Goal: Find specific page/section: Find specific page/section

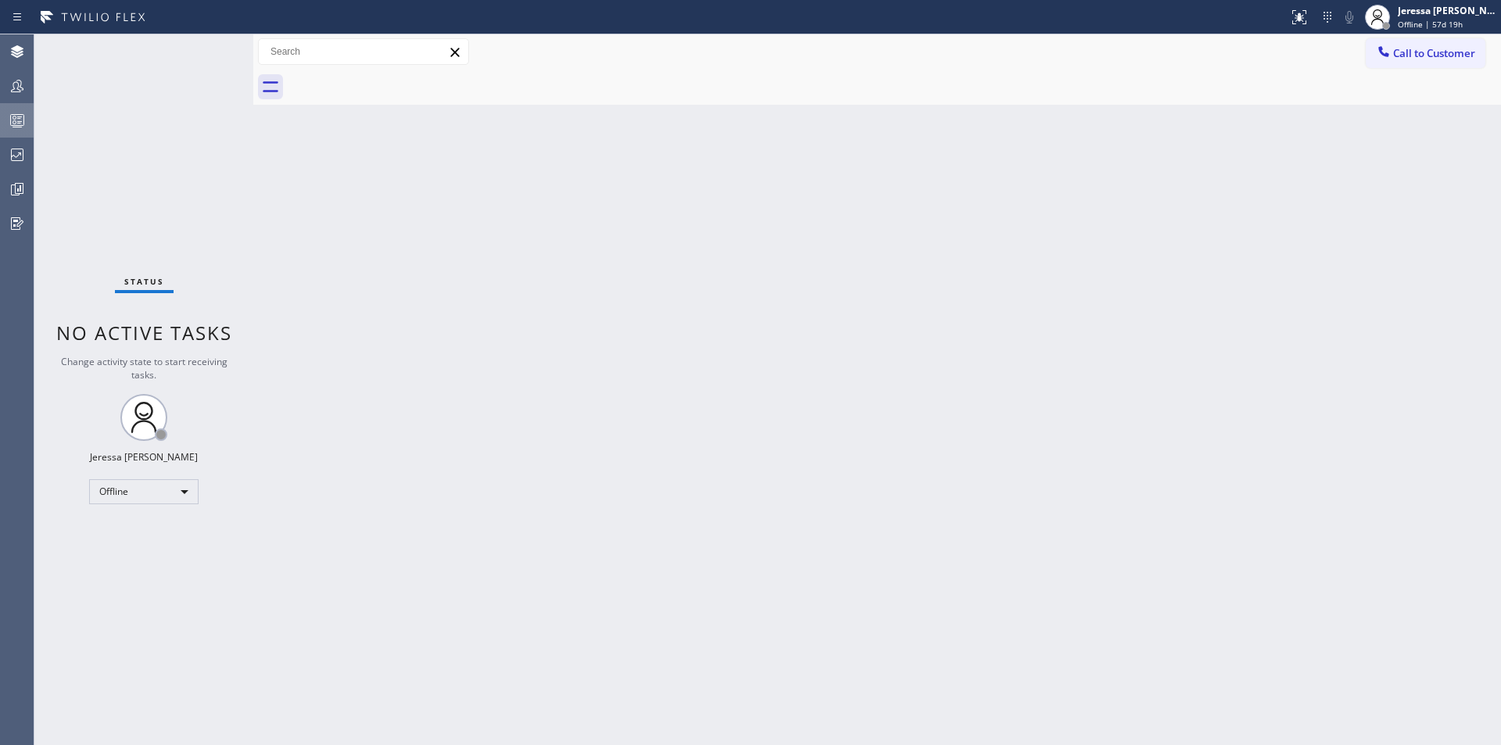
click at [17, 123] on icon at bounding box center [17, 120] width 19 height 19
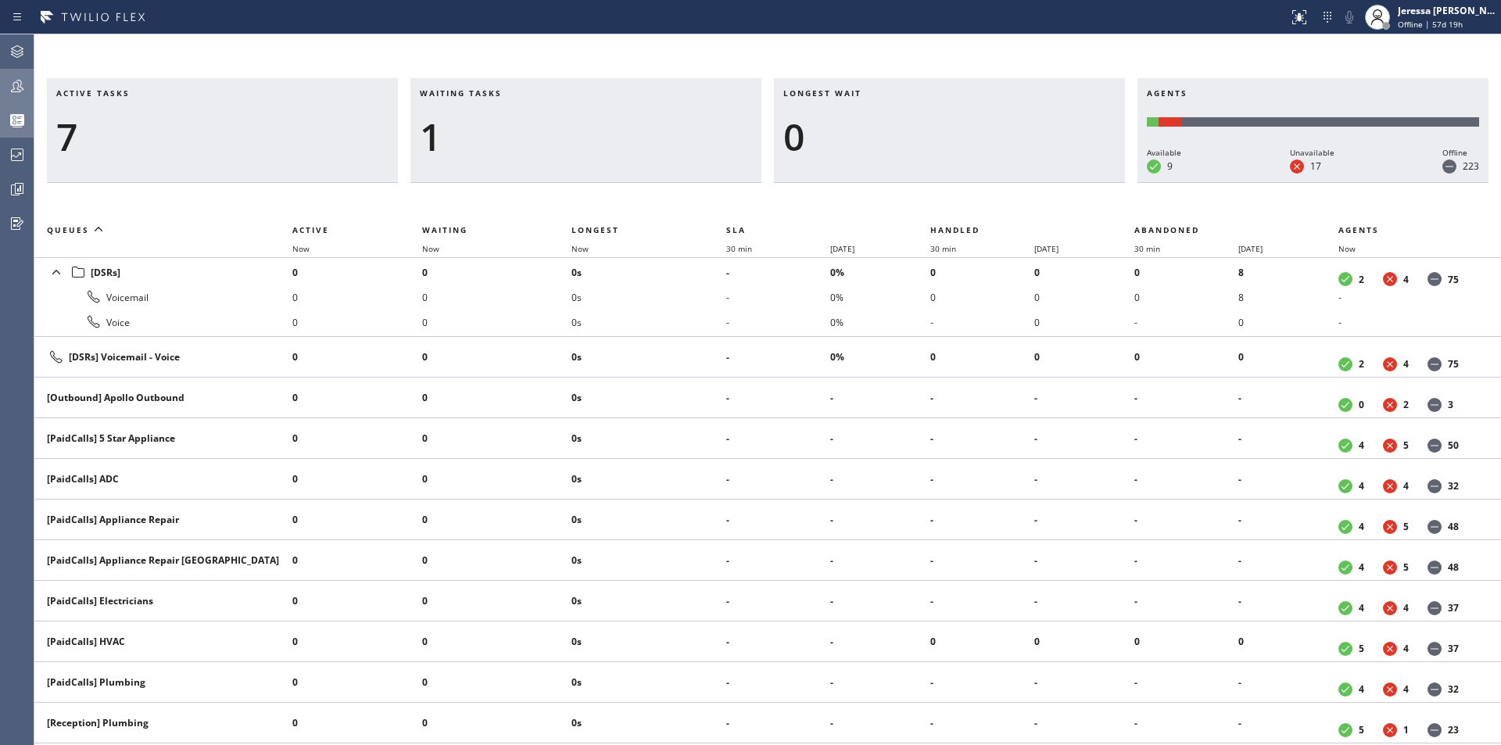
click at [16, 84] on icon at bounding box center [17, 86] width 19 height 19
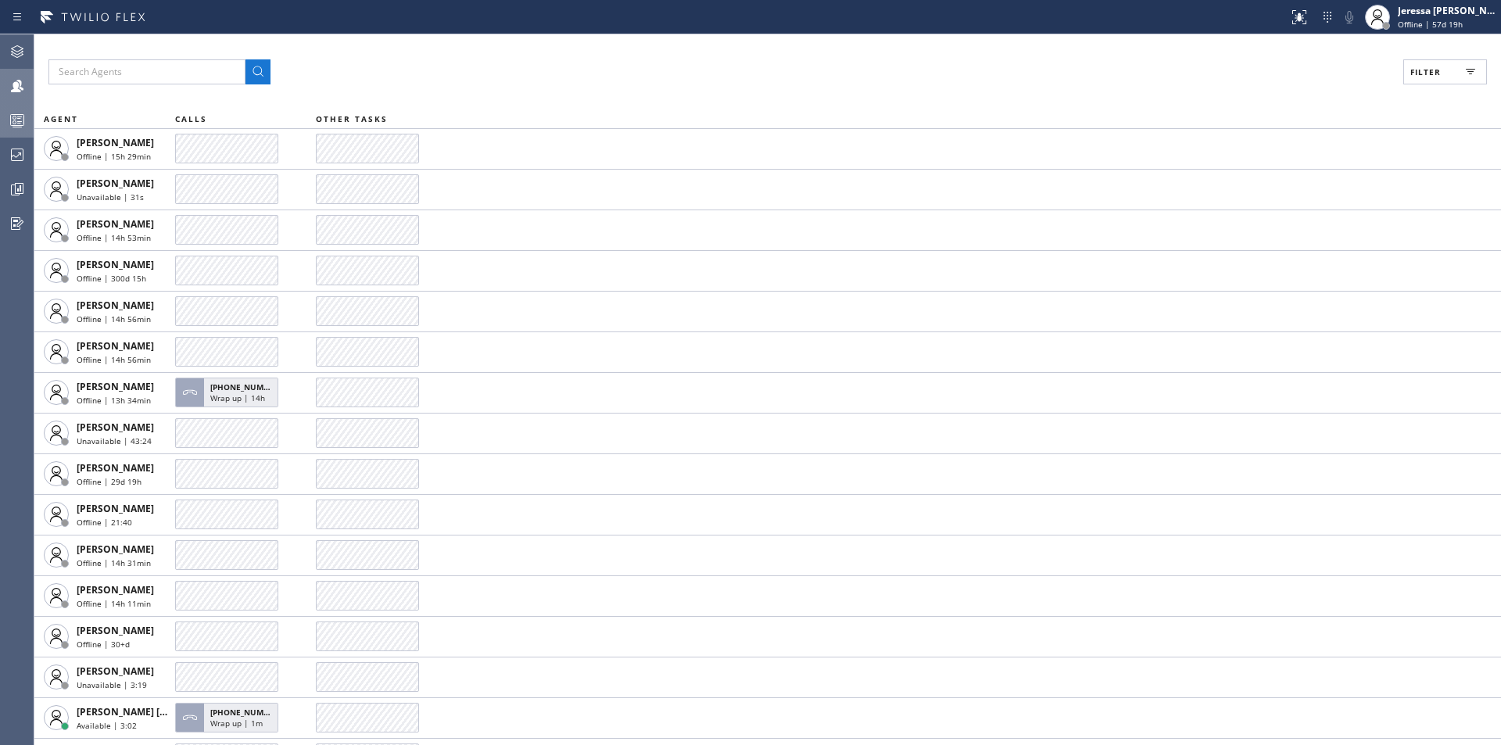
click at [1459, 58] on div "Filter AGENT CALLS OTHER TASKS [PERSON_NAME] Offline | 15h 29min [PERSON_NAME] …" at bounding box center [767, 389] width 1466 height 710
click at [1447, 75] on button "Filter" at bounding box center [1445, 71] width 84 height 25
click at [1332, 184] on label "Available" at bounding box center [1386, 184] width 206 height 13
click at [1283, 184] on input "Available" at bounding box center [1273, 184] width 19 height 19
checkbox input "true"
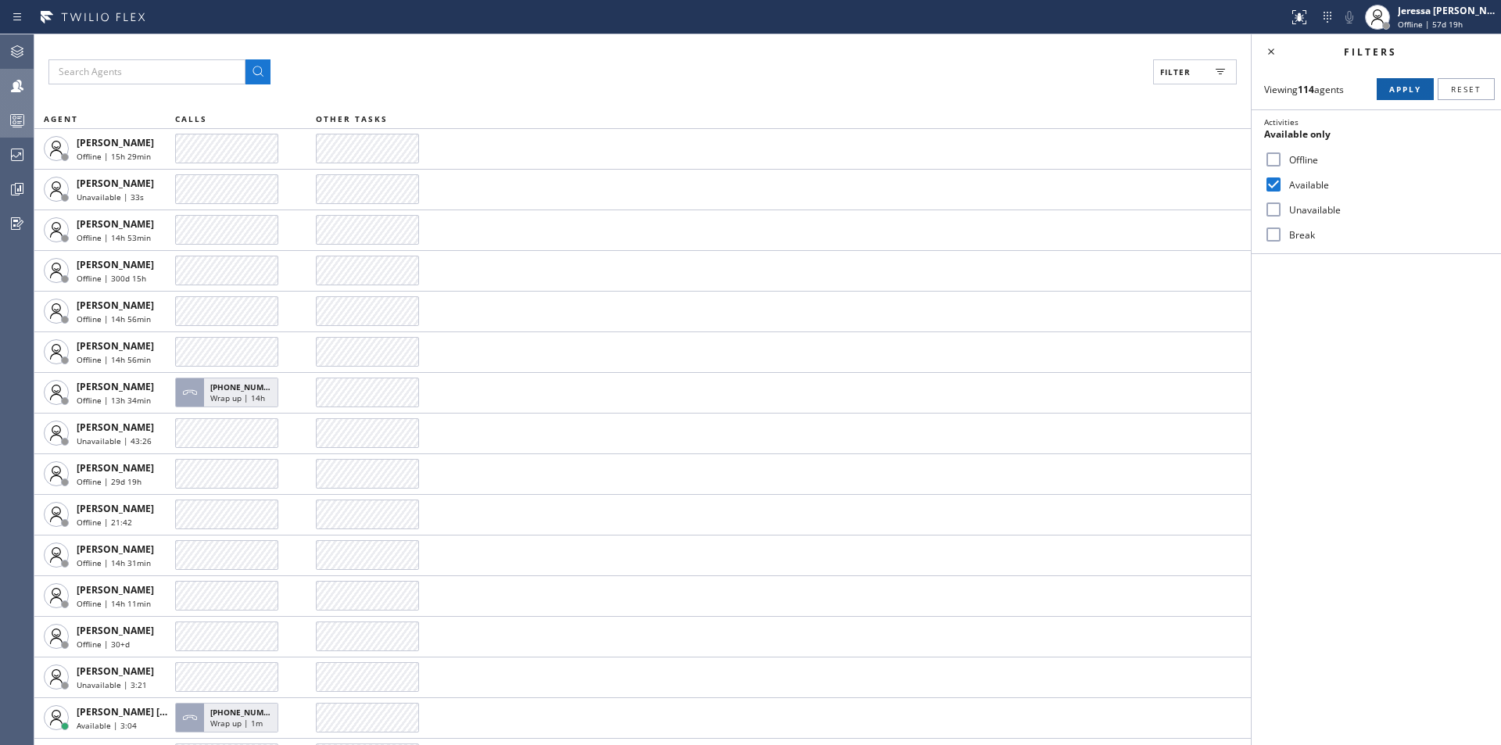
click at [1403, 90] on span "Apply" at bounding box center [1405, 89] width 32 height 11
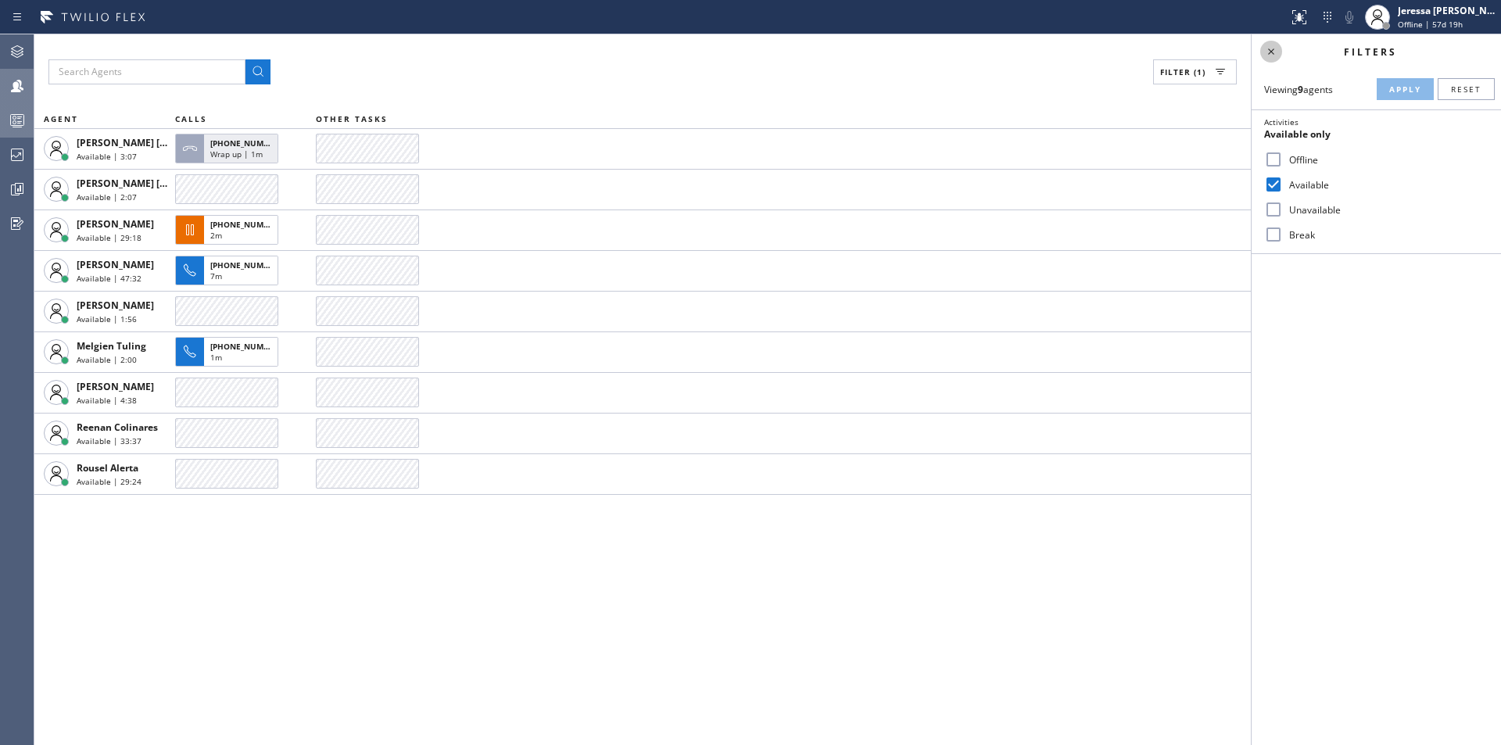
click at [1272, 54] on icon at bounding box center [1270, 51] width 19 height 19
